Goal: Task Accomplishment & Management: Complete application form

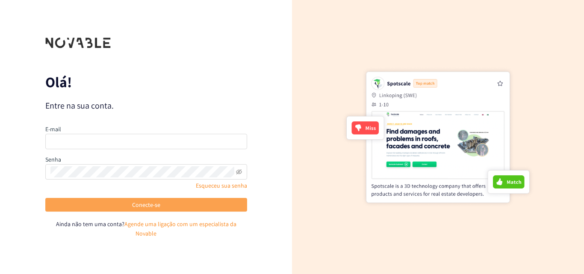
click at [192, 208] on button "Conecte-se" at bounding box center [146, 205] width 202 height 14
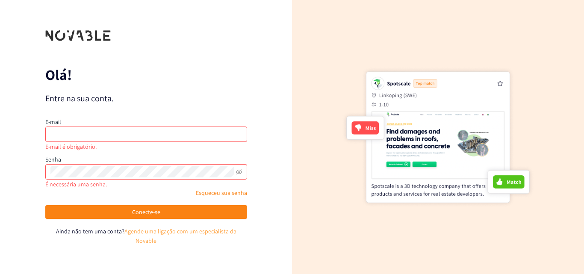
click at [162, 237] on font "Agende uma ligação com um especialista da Novable" at bounding box center [180, 235] width 112 height 17
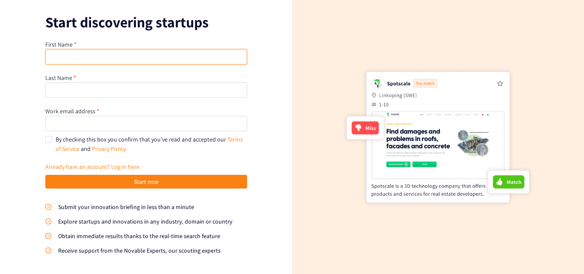
click at [110, 52] on input "text" at bounding box center [146, 56] width 202 height 15
type input "h"
type input "Helio"
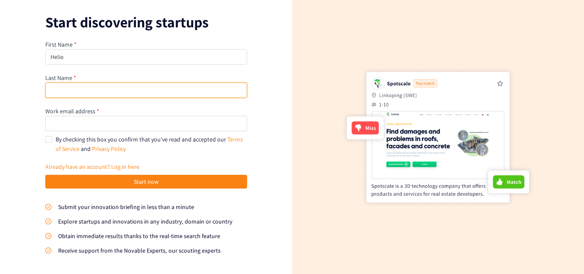
click at [95, 89] on input "text" at bounding box center [146, 89] width 202 height 15
type input "Zefanias"
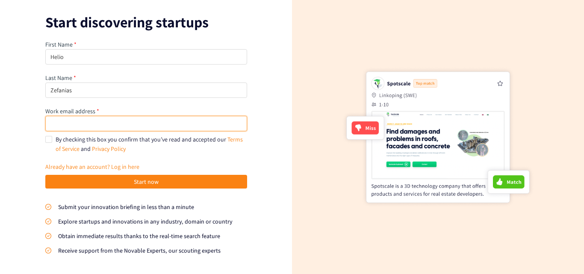
click at [122, 118] on input "email" at bounding box center [146, 123] width 202 height 15
type input "heliodacruzzefanias7@gmail.com"
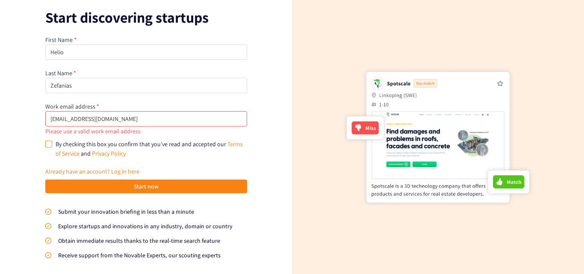
click at [47, 141] on input "By checking this box you confirm that you’ve read and accepted our Terms of Ser…" at bounding box center [48, 144] width 6 height 6
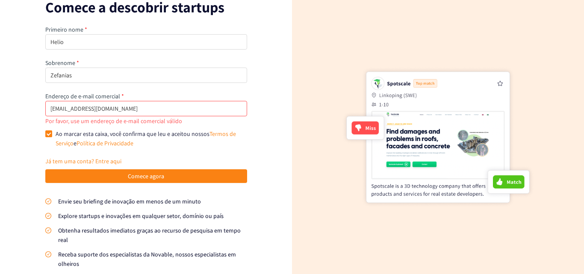
scroll to position [17, 0]
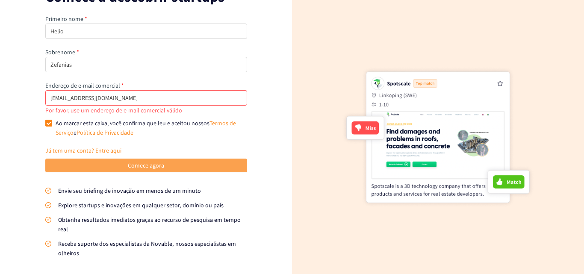
click at [153, 162] on font "Comece agora" at bounding box center [146, 166] width 36 height 8
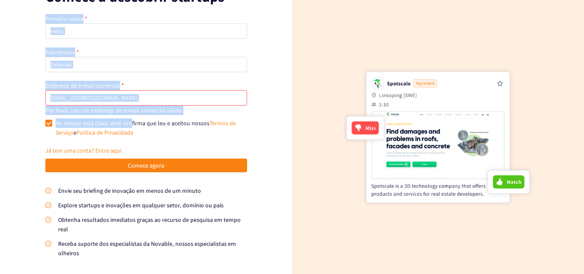
drag, startPoint x: 37, startPoint y: 110, endPoint x: 189, endPoint y: 121, distance: 152.5
click at [129, 118] on div "Comece a descobrir startups Primeiro nome Helio Sobrenome Zefanias Endereço de …" at bounding box center [146, 137] width 292 height 274
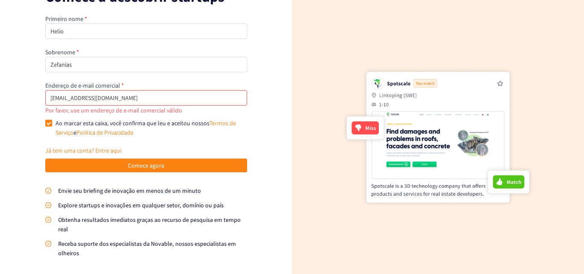
click at [211, 119] on span "Ao marcar esta caixa, você confirma que leu e aceitou nossos Termos de Serviço …" at bounding box center [149, 127] width 195 height 19
click at [51, 120] on input "Ao marcar esta caixa, você confirma que leu e aceitou nossos Termos de Serviço …" at bounding box center [48, 123] width 6 height 6
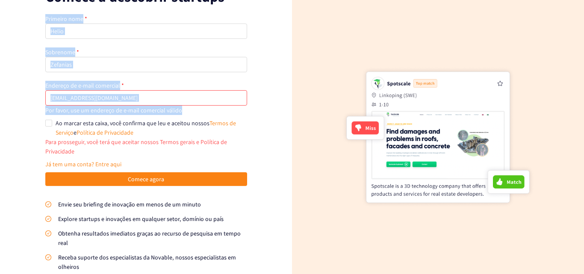
drag, startPoint x: 199, startPoint y: 115, endPoint x: 25, endPoint y: 109, distance: 174.0
click at [25, 109] on div "Comece a descobrir startups Primeiro nome Helio Sobrenome Zefanias Endereço de …" at bounding box center [146, 137] width 292 height 274
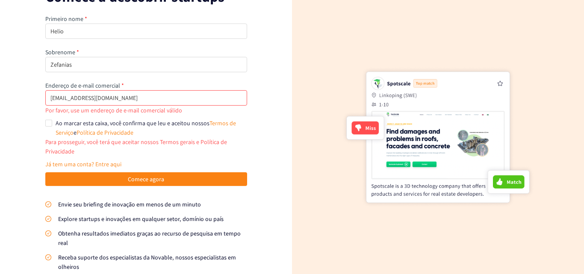
click at [18, 107] on div "Comece a descobrir startups Primeiro nome Helio Sobrenome Zefanias Endereço de …" at bounding box center [146, 137] width 292 height 274
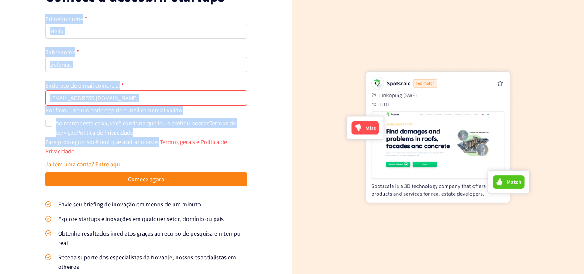
drag, startPoint x: 18, startPoint y: 107, endPoint x: 150, endPoint y: 138, distance: 135.3
click at [144, 145] on div "Comece a descobrir startups Primeiro nome Helio Sobrenome Zefanias Endereço de …" at bounding box center [146, 137] width 292 height 274
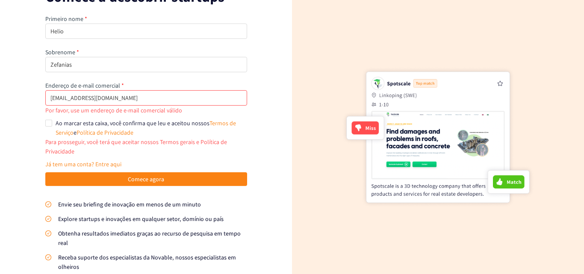
click at [255, 76] on div "Comece a descobrir startups Primeiro nome Helio Sobrenome Zefanias Endereço de …" at bounding box center [146, 137] width 292 height 274
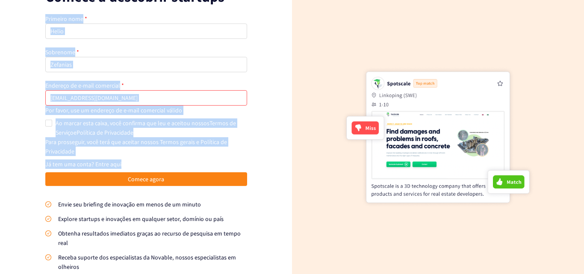
drag, startPoint x: 34, startPoint y: 31, endPoint x: 189, endPoint y: 158, distance: 201.0
click at [189, 158] on div "Comece a descobrir startups Primeiro nome Helio Sobrenome Zefanias Endereço de …" at bounding box center [146, 137] width 292 height 274
copy div "Primeiro nome Sobrenome Endereço de e-mail comercial Por favor, use um endereço…"
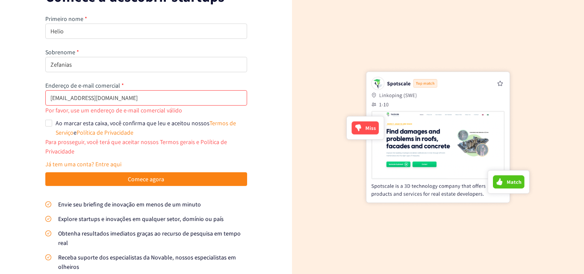
drag, startPoint x: 332, startPoint y: 113, endPoint x: 324, endPoint y: 112, distance: 7.4
click at [329, 113] on div at bounding box center [438, 137] width 292 height 274
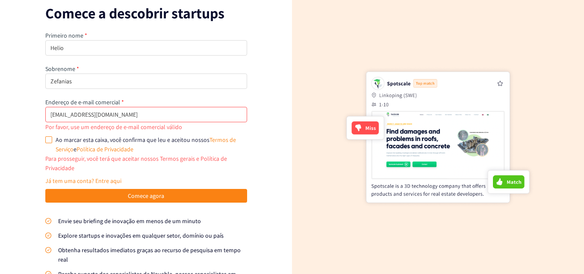
click at [52, 138] on span "Ao marcar esta caixa, você confirma que leu e aceitou nossos Termos de Serviço …" at bounding box center [149, 144] width 195 height 19
click at [50, 138] on input "Ao marcar esta caixa, você confirma que leu e aceitou nossos Termos de Serviço …" at bounding box center [48, 139] width 6 height 6
checkbox input "true"
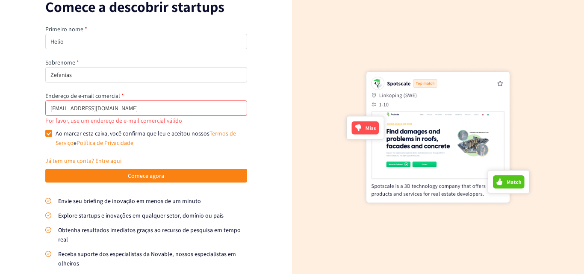
scroll to position [17, 0]
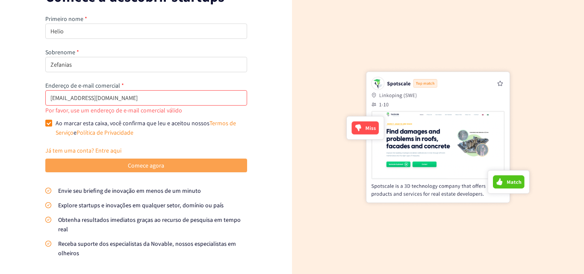
click at [218, 170] on button "Comece agora" at bounding box center [146, 166] width 202 height 14
click at [191, 167] on button "Comece agora" at bounding box center [146, 166] width 202 height 14
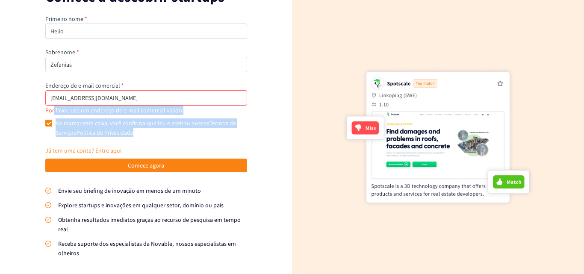
drag, startPoint x: 205, startPoint y: 137, endPoint x: 51, endPoint y: 113, distance: 155.7
click at [51, 113] on div "Primeiro nome Helio Sobrenome Zefanias Endereço de e-mail comercial heliodacruz…" at bounding box center [146, 144] width 202 height 260
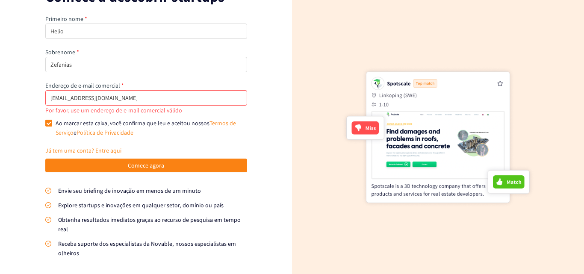
click at [273, 124] on div "Comece a descobrir startups Primeiro nome Helio Sobrenome Zefanias Endereço de …" at bounding box center [146, 137] width 292 height 274
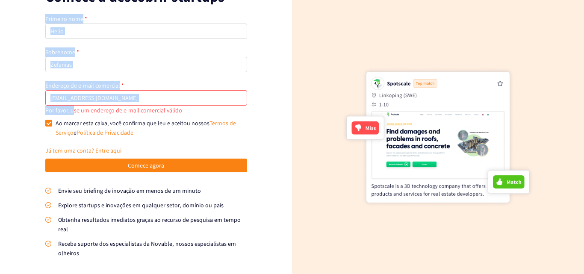
drag, startPoint x: 42, startPoint y: 110, endPoint x: 72, endPoint y: 111, distance: 29.9
click at [72, 111] on div "Comece a descobrir startups Primeiro nome Helio Sobrenome Zefanias Endereço de …" at bounding box center [146, 137] width 292 height 274
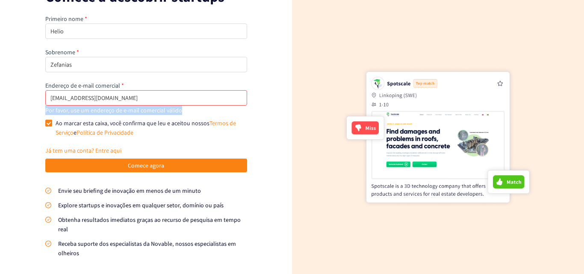
drag, startPoint x: 186, startPoint y: 115, endPoint x: 44, endPoint y: 110, distance: 142.0
click at [45, 110] on div "Primeiro nome Helio Sobrenome Zefanias Endereço de e-mail comercial heliodacruz…" at bounding box center [146, 144] width 202 height 260
copy font "Por favor, use um endereço de e-mail comercial válido"
